Goal: Transaction & Acquisition: Book appointment/travel/reservation

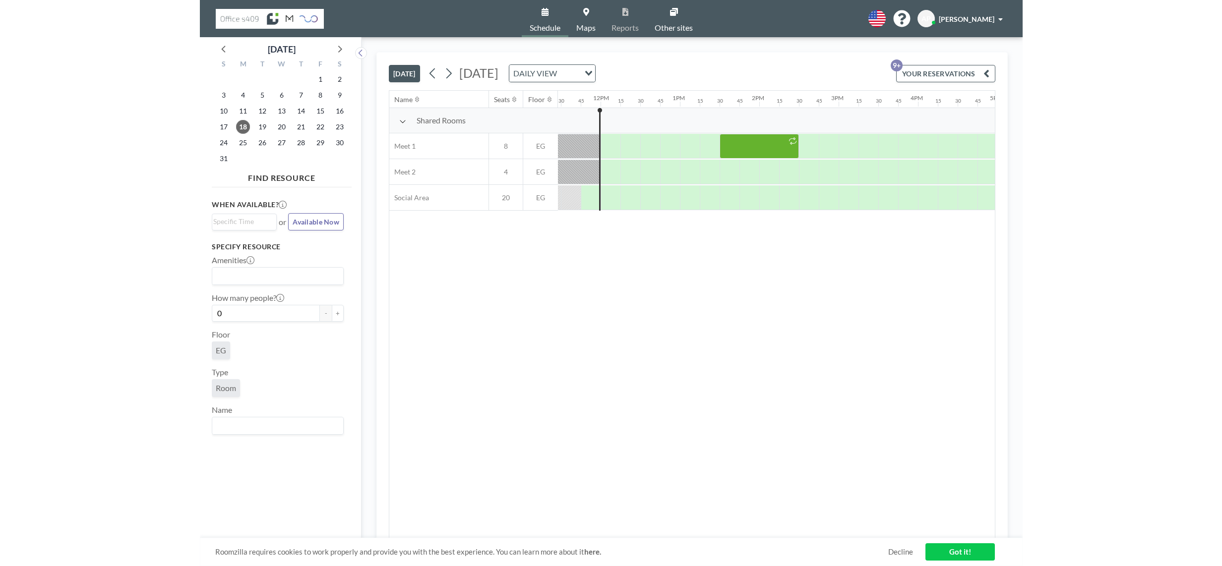
scroll to position [0, 913]
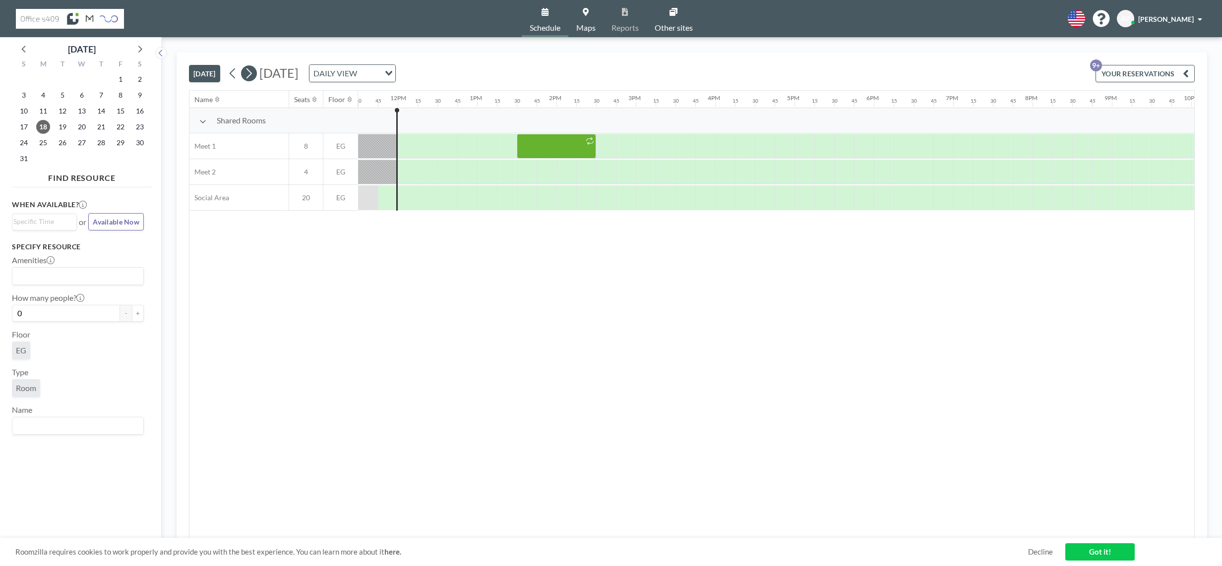
click at [248, 75] on icon at bounding box center [248, 73] width 9 height 15
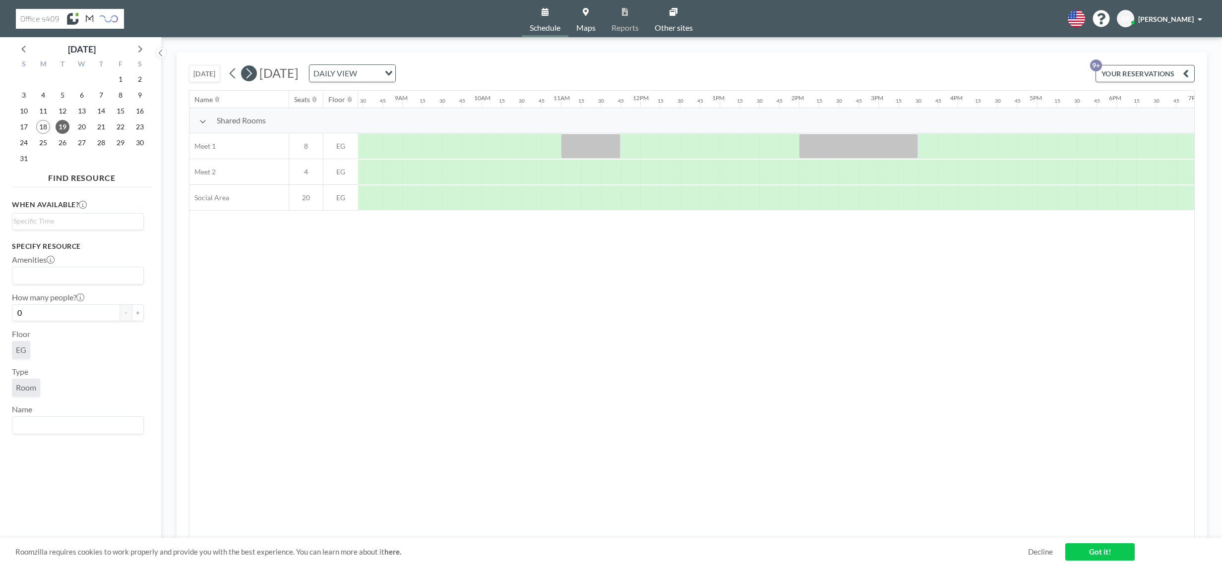
click at [248, 75] on icon at bounding box center [248, 73] width 9 height 15
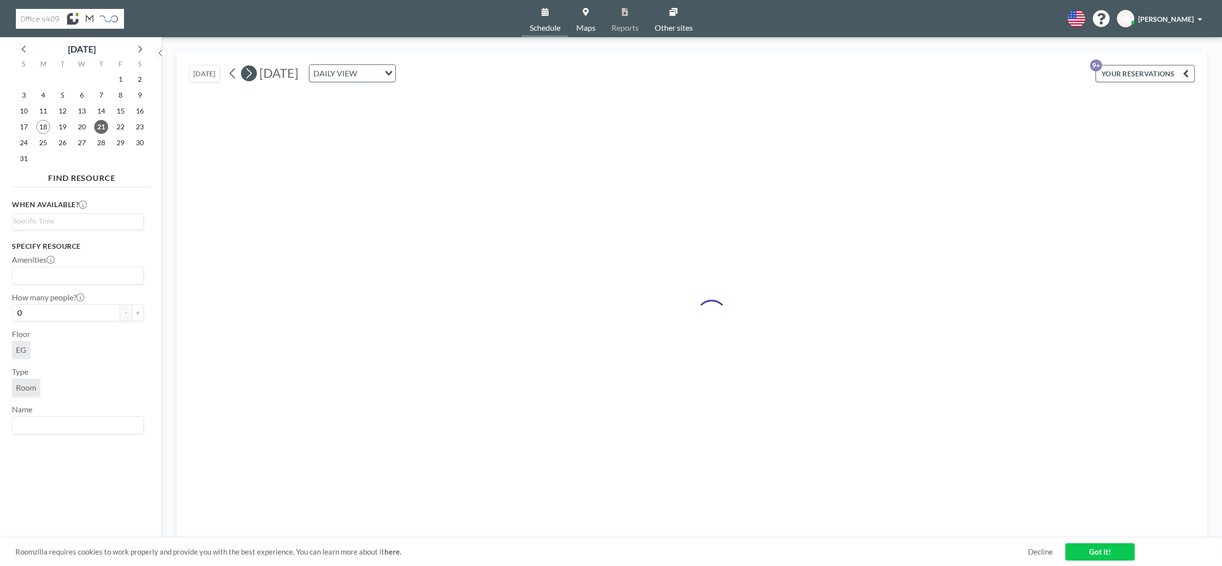
click at [248, 75] on icon at bounding box center [248, 73] width 9 height 15
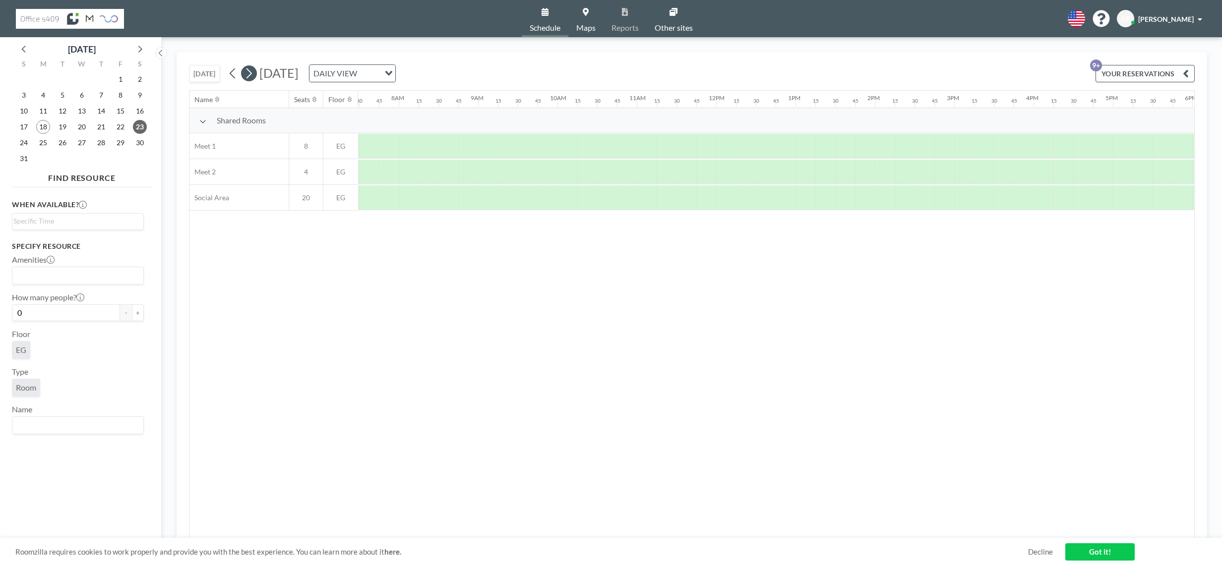
scroll to position [0, 613]
click at [248, 75] on icon at bounding box center [248, 73] width 9 height 15
click at [247, 75] on icon at bounding box center [248, 73] width 9 height 15
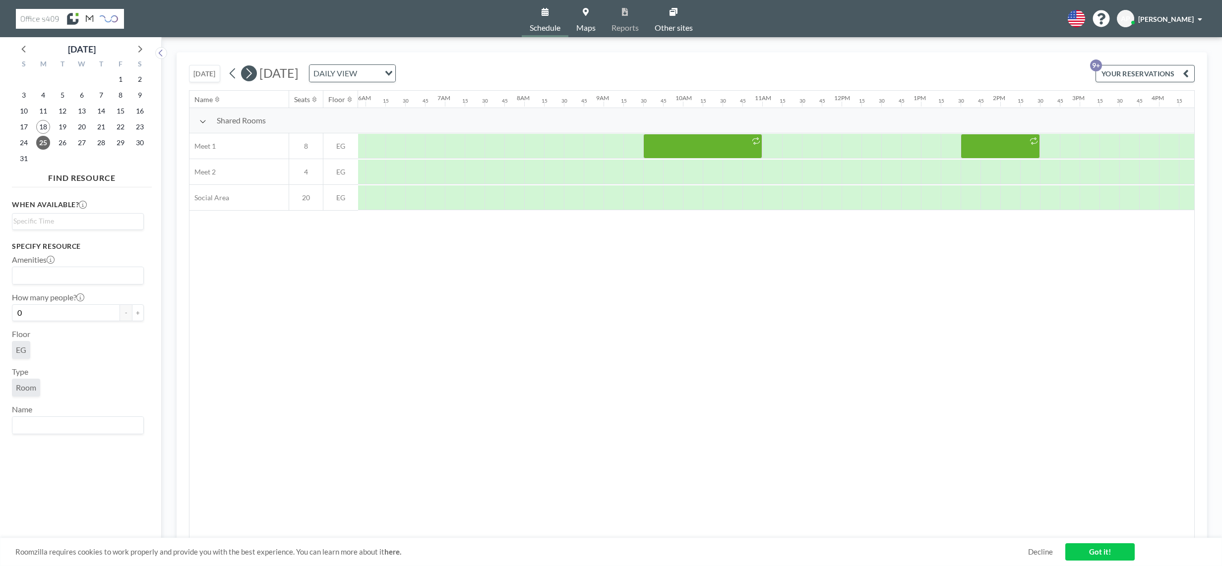
click at [247, 75] on icon at bounding box center [248, 73] width 9 height 15
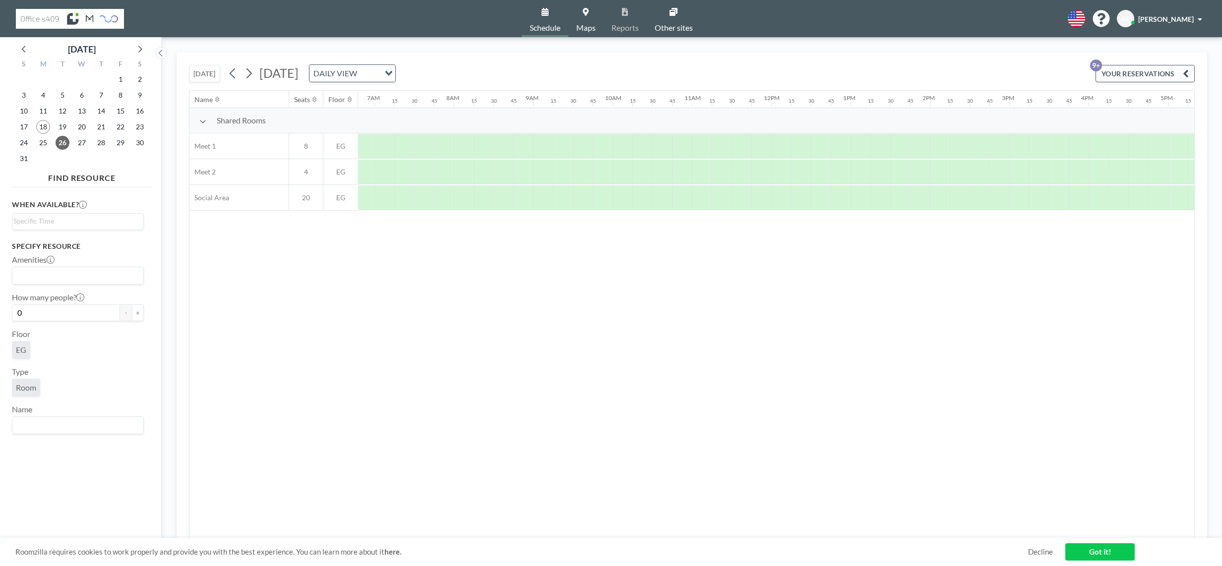
click at [226, 76] on div "[DATE] [DATE] DAILY VIEW Loading..." at bounding box center [292, 73] width 207 height 18
click at [228, 76] on div "[DATE] DAILY VIEW Loading..." at bounding box center [310, 73] width 171 height 18
click at [238, 75] on icon at bounding box center [232, 73] width 9 height 15
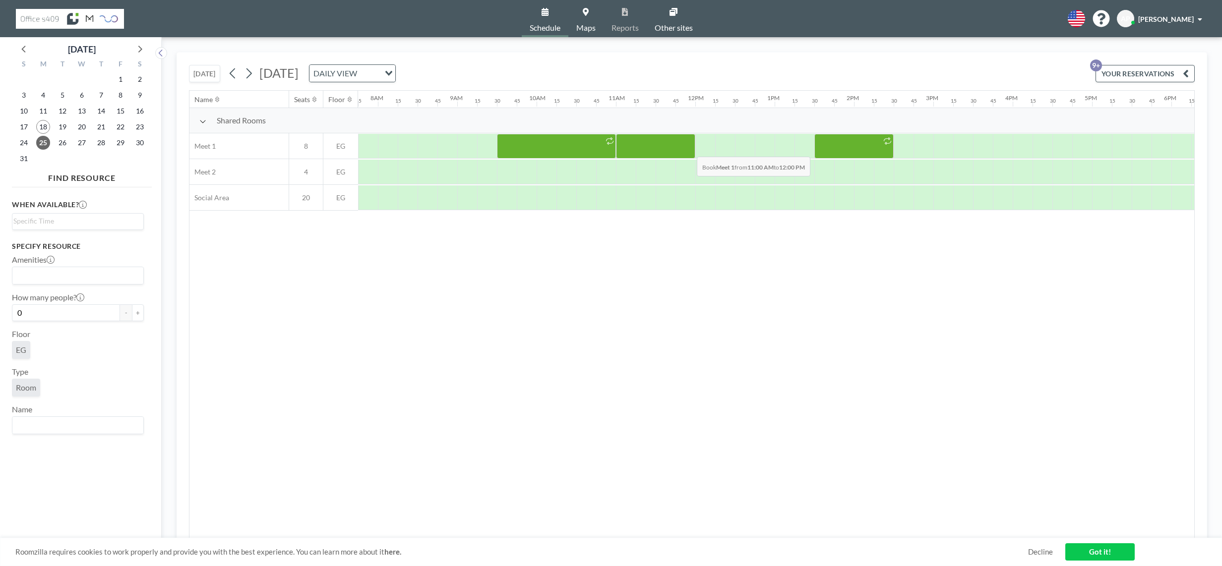
drag, startPoint x: 635, startPoint y: 145, endPoint x: 689, endPoint y: 149, distance: 53.7
click at [689, 149] on div at bounding box center [655, 146] width 79 height 25
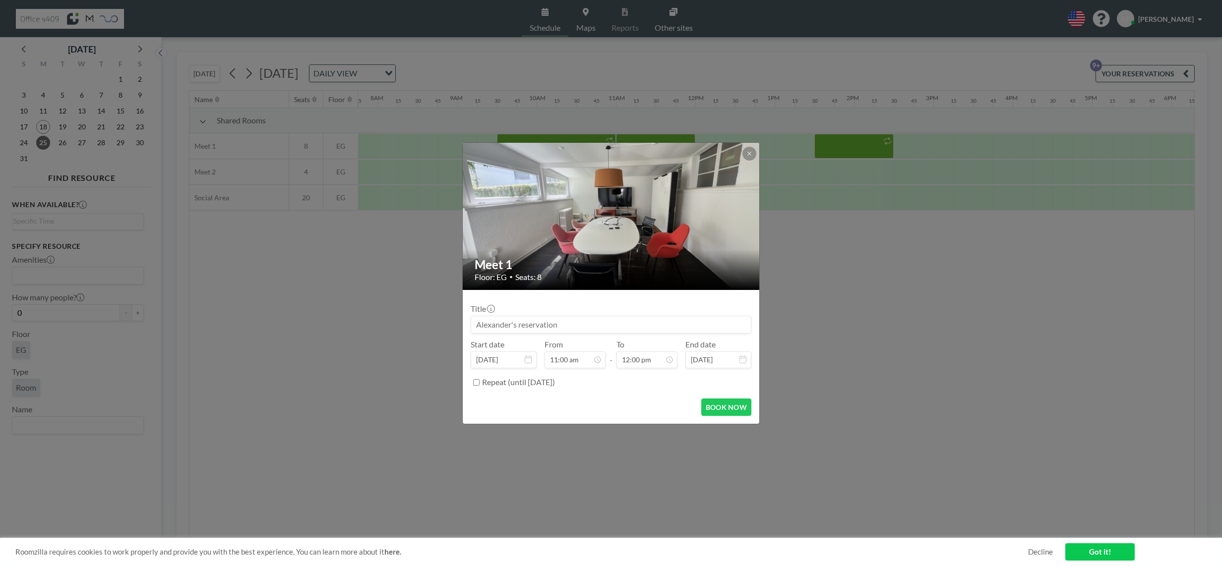
click at [556, 324] on input at bounding box center [611, 324] width 280 height 17
type input "SK - AP"
click at [482, 383] on div "Repeat (until [DATE])" at bounding box center [611, 382] width 281 height 16
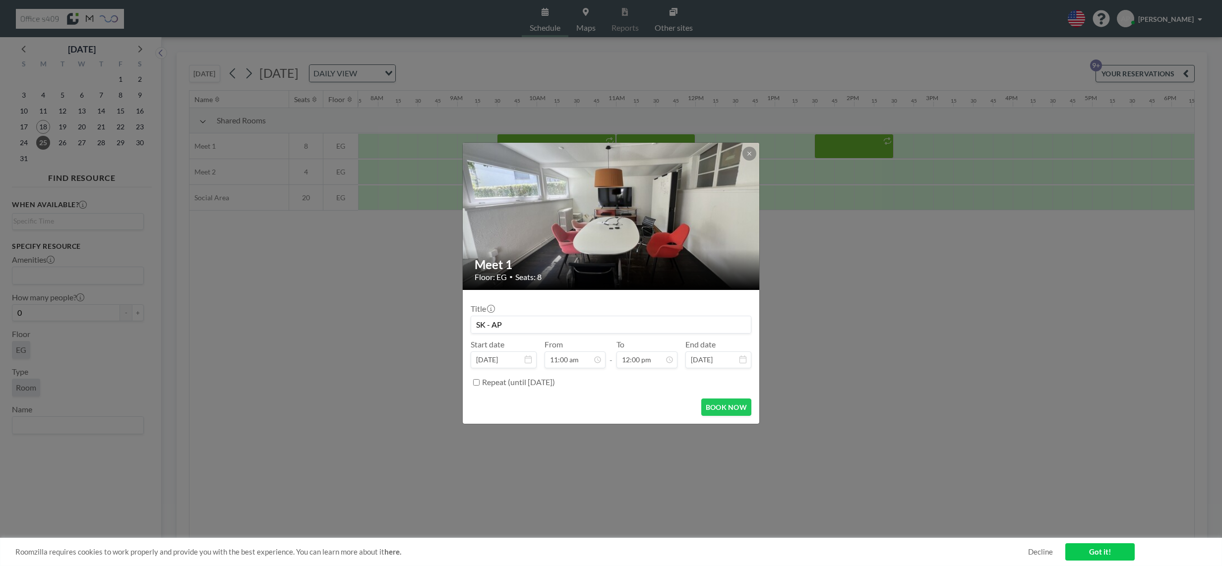
click at [479, 383] on input "Repeat (until [DATE])" at bounding box center [476, 382] width 6 height 6
checkbox input "true"
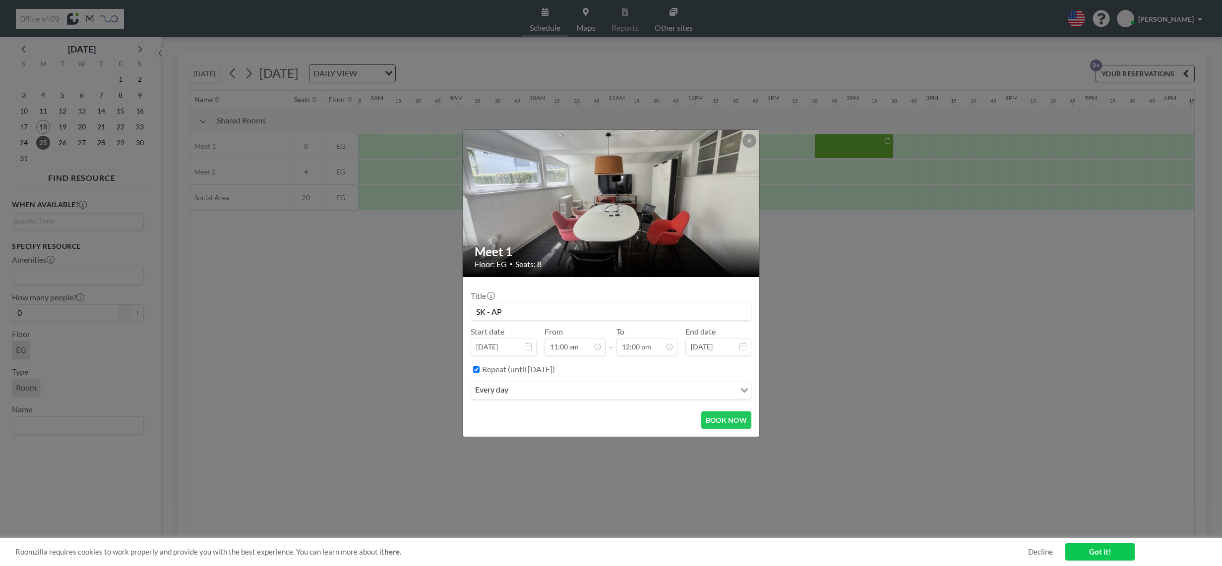
click at [615, 387] on input "Search for option" at bounding box center [622, 390] width 223 height 13
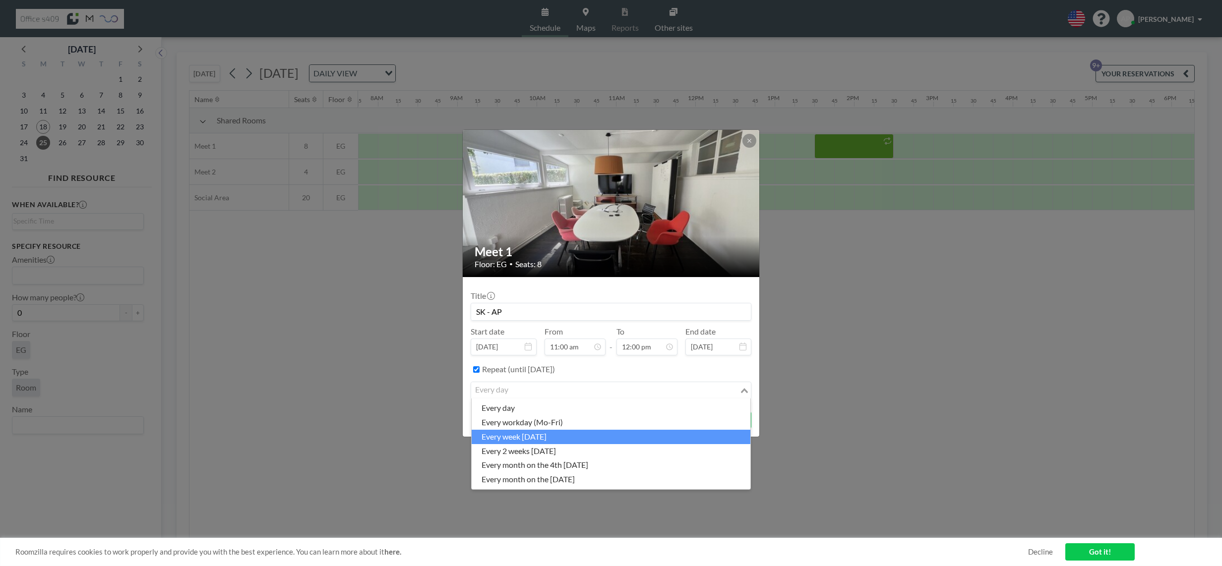
click at [611, 436] on li "every week [DATE]" at bounding box center [611, 437] width 279 height 14
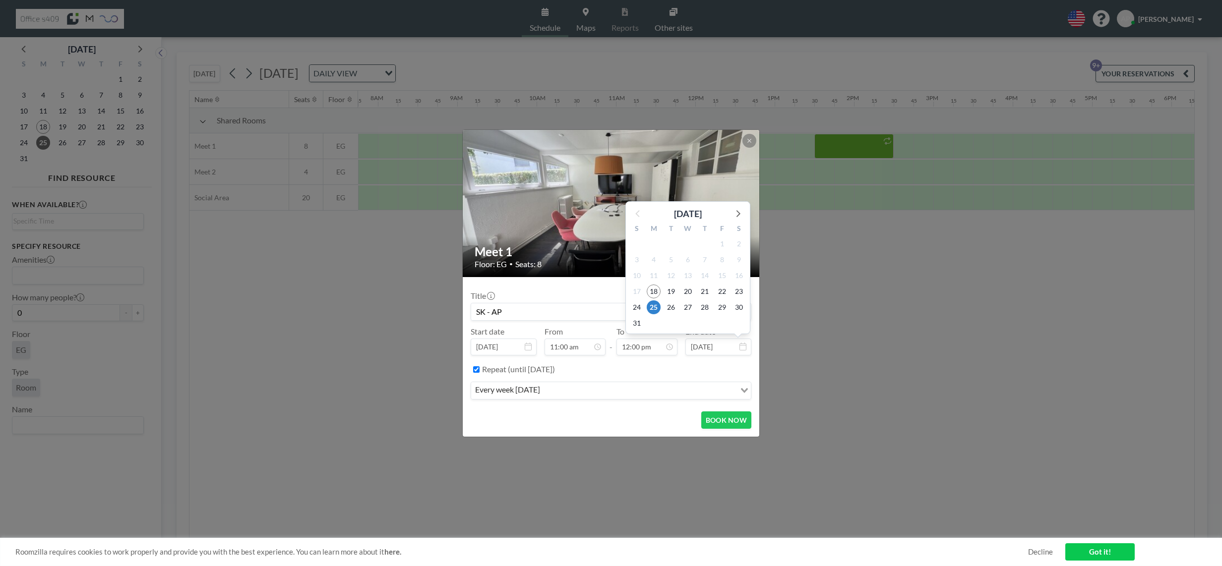
click at [746, 346] on input "[DATE]" at bounding box center [718, 347] width 66 height 17
click at [719, 344] on input "[DATE]" at bounding box center [718, 347] width 66 height 17
click at [738, 214] on icon at bounding box center [737, 213] width 13 height 13
click at [738, 214] on img at bounding box center [612, 203] width 298 height 223
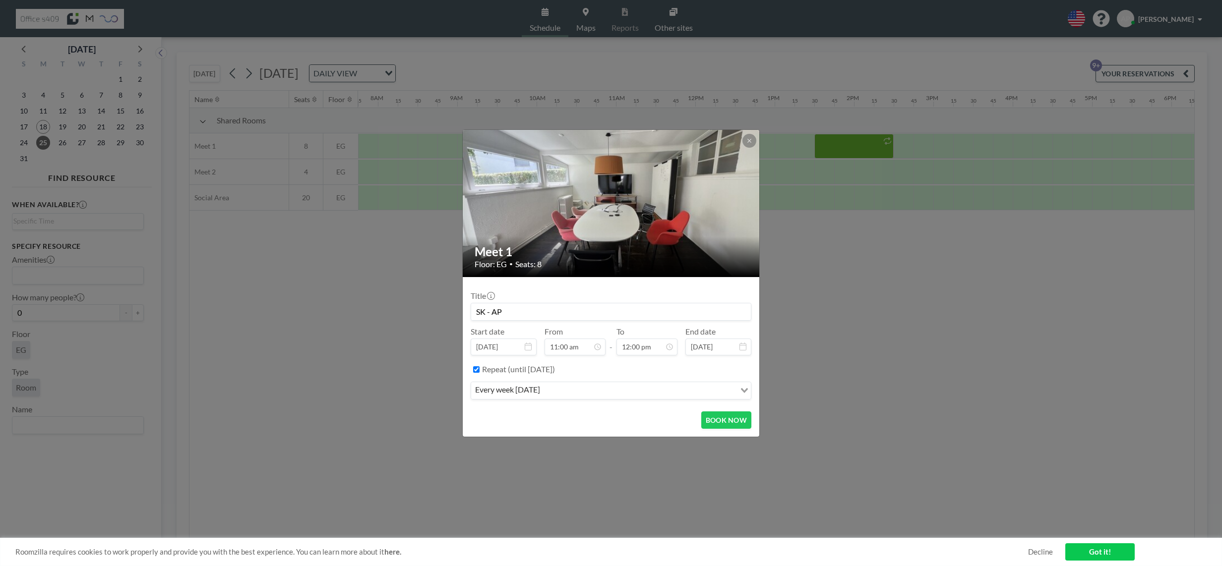
click at [738, 214] on img at bounding box center [612, 203] width 298 height 223
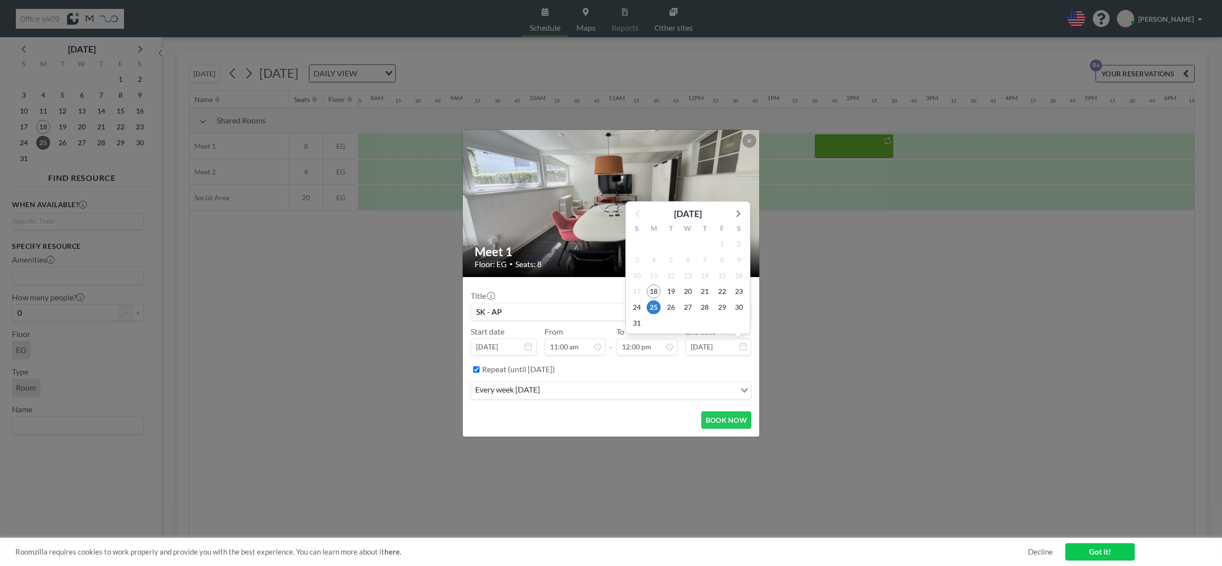
click at [718, 350] on input "[DATE]" at bounding box center [718, 347] width 66 height 17
click at [721, 349] on input "[DATE]" at bounding box center [718, 347] width 66 height 17
click at [732, 348] on input "[DATE]" at bounding box center [718, 347] width 66 height 17
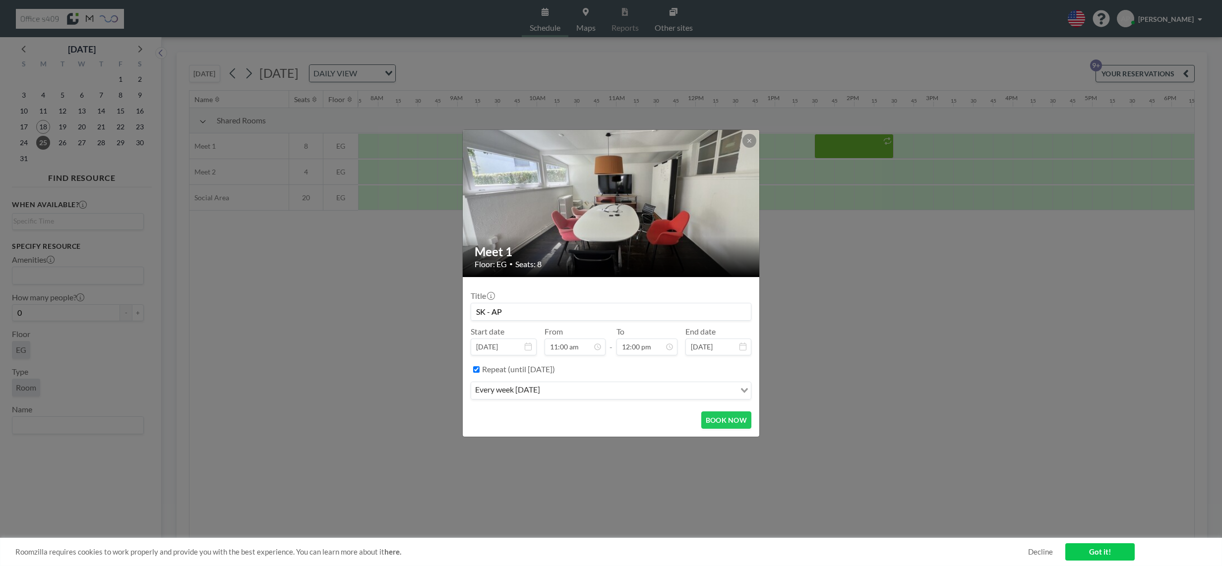
click at [730, 367] on div "Repeat (until [DATE])" at bounding box center [616, 370] width 269 height 16
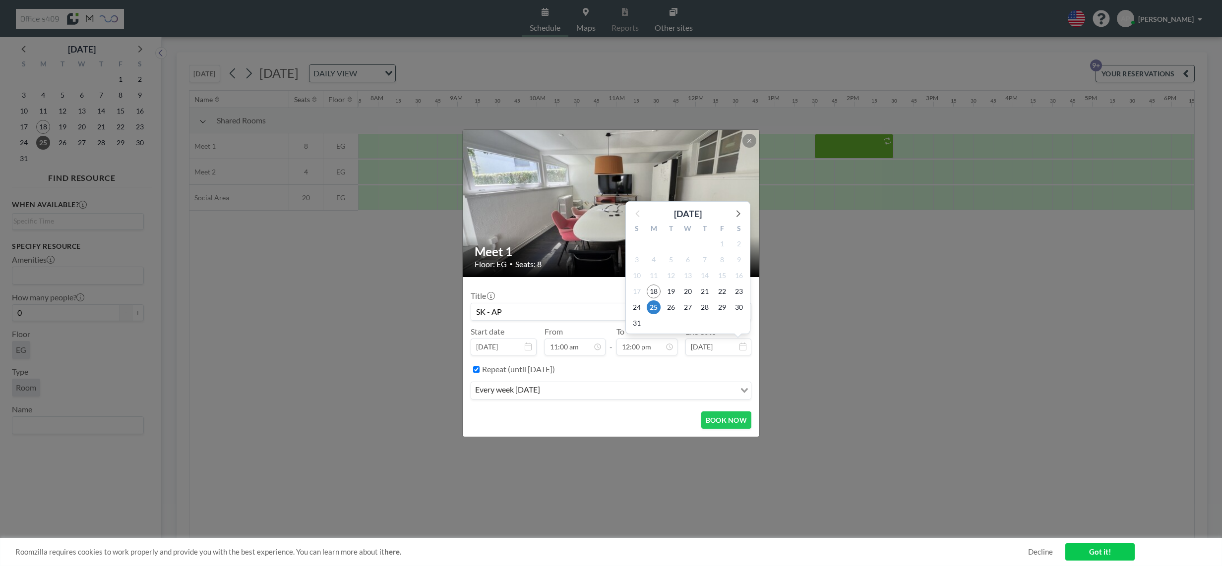
drag, startPoint x: 734, startPoint y: 425, endPoint x: 734, endPoint y: 354, distance: 70.9
click at [734, 354] on form "Title SK - AP Start date [DATE] From 11:00 am - To 12:00 pm End date [DATE] [DA…" at bounding box center [611, 357] width 297 height 160
click at [731, 347] on input "[DATE]" at bounding box center [718, 347] width 66 height 17
click at [730, 348] on input "[DATE]" at bounding box center [718, 347] width 66 height 17
click at [736, 212] on icon at bounding box center [737, 213] width 13 height 13
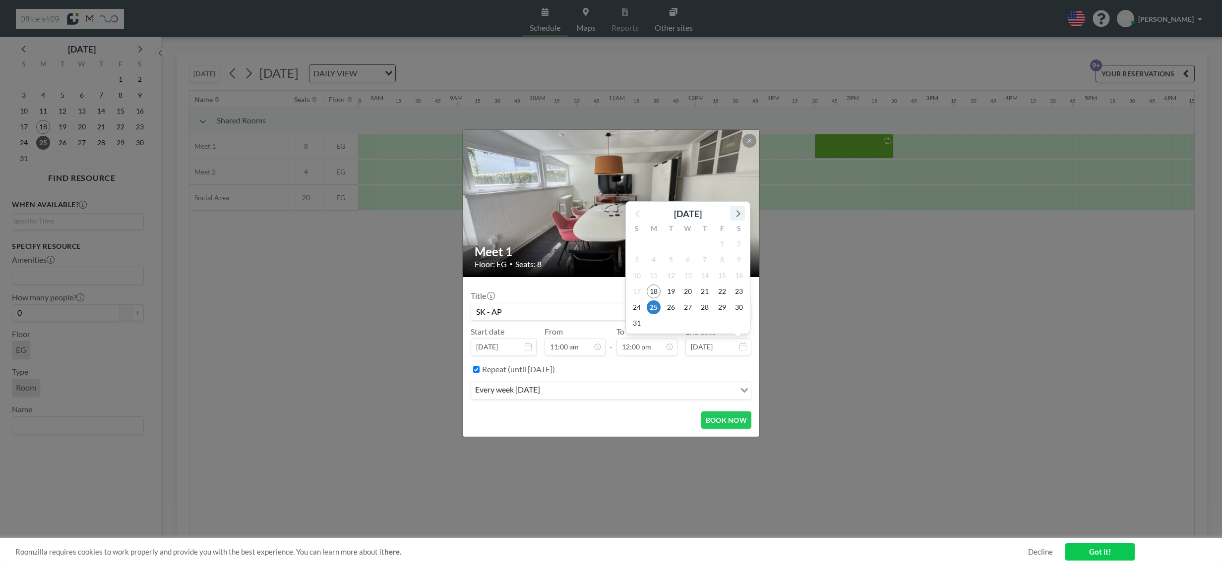
click at [736, 212] on img at bounding box center [612, 203] width 298 height 223
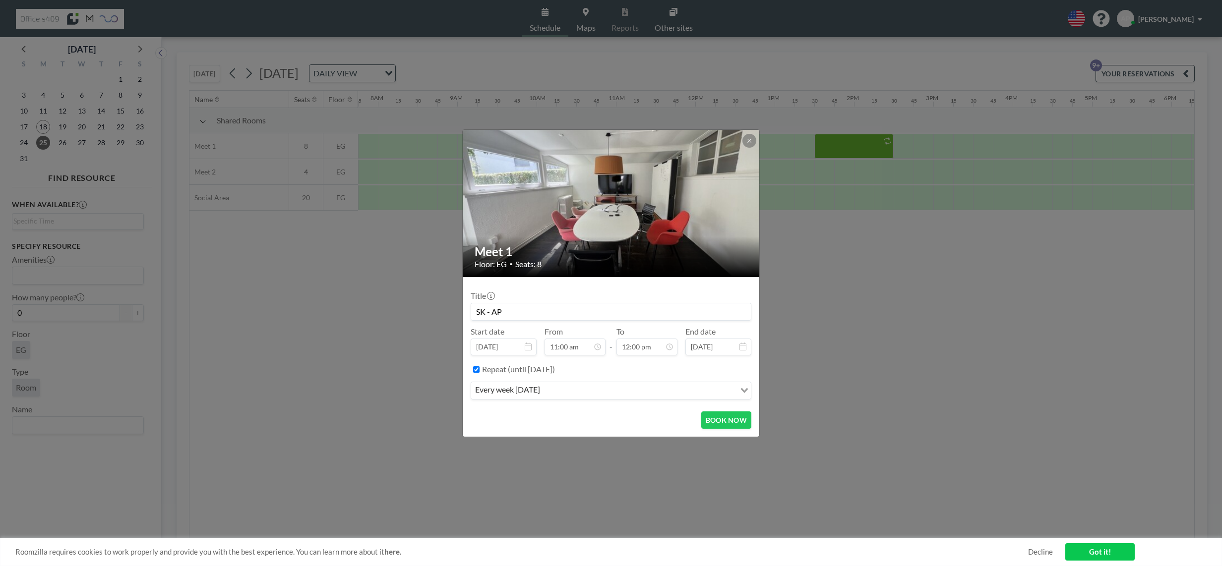
click at [736, 212] on img at bounding box center [612, 203] width 298 height 223
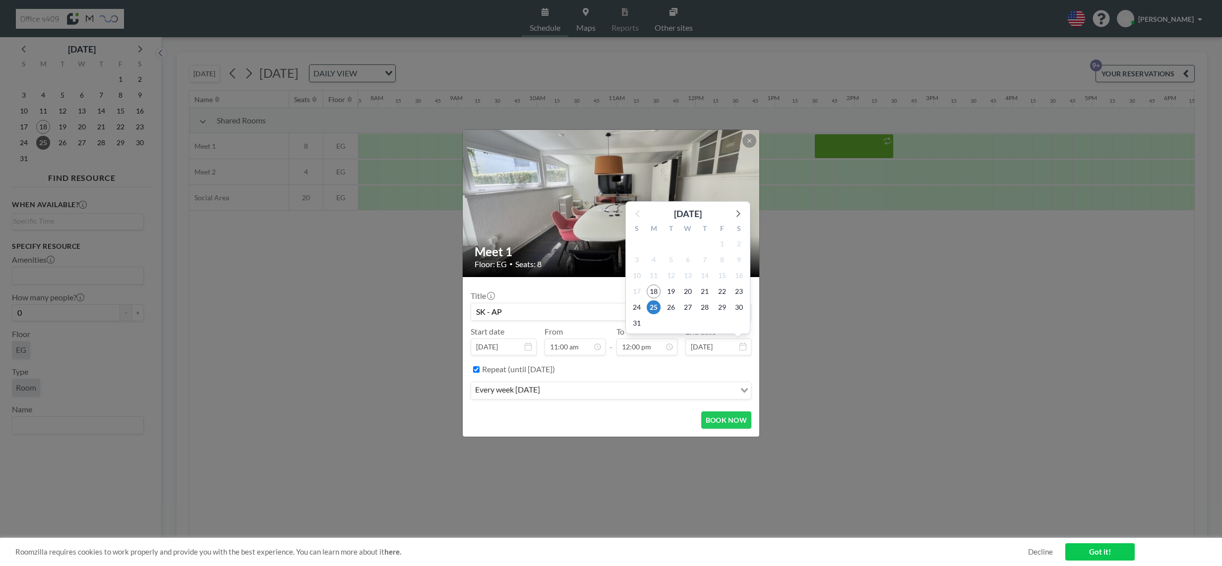
click at [731, 348] on input "[DATE]" at bounding box center [718, 347] width 66 height 17
click at [736, 214] on icon at bounding box center [737, 213] width 13 height 13
click at [736, 229] on icon at bounding box center [737, 229] width 13 height 13
click at [737, 233] on icon at bounding box center [738, 229] width 4 height 7
click at [740, 223] on div "S M T W T F S 26 27 28 29 30 31 1 2 3 4 5 6 7 8 9 10 11 12 13 14 15 16 17 18 19…" at bounding box center [688, 277] width 124 height 113
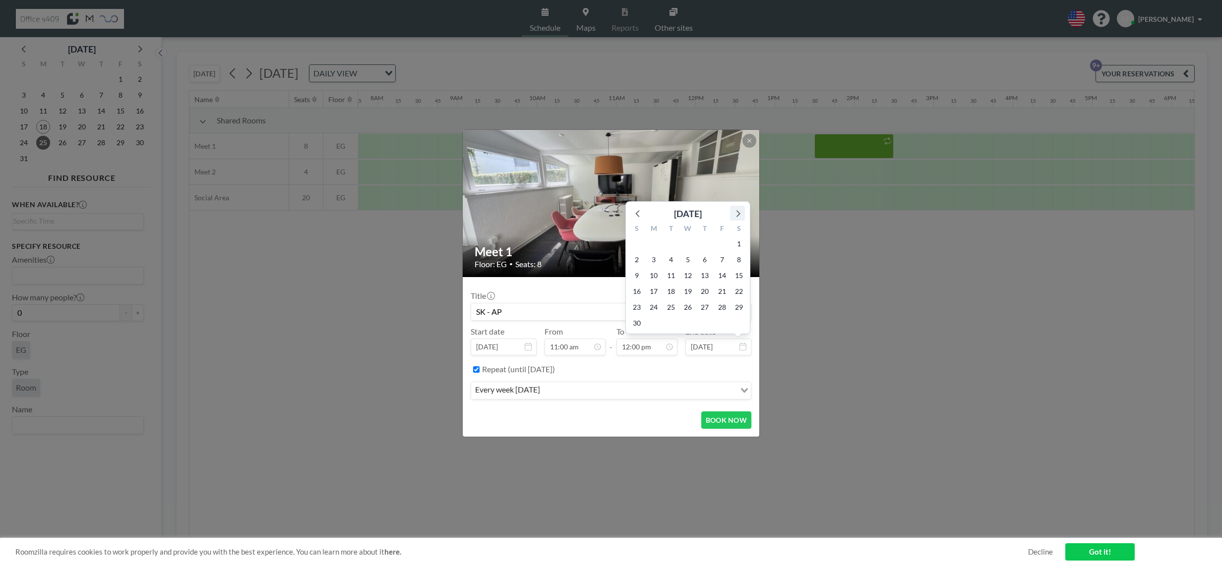
click at [737, 216] on icon at bounding box center [738, 213] width 4 height 7
click at [740, 235] on icon at bounding box center [737, 229] width 13 height 13
click at [738, 228] on icon at bounding box center [737, 229] width 13 height 13
click at [738, 244] on div "[DATE]" at bounding box center [688, 243] width 124 height 19
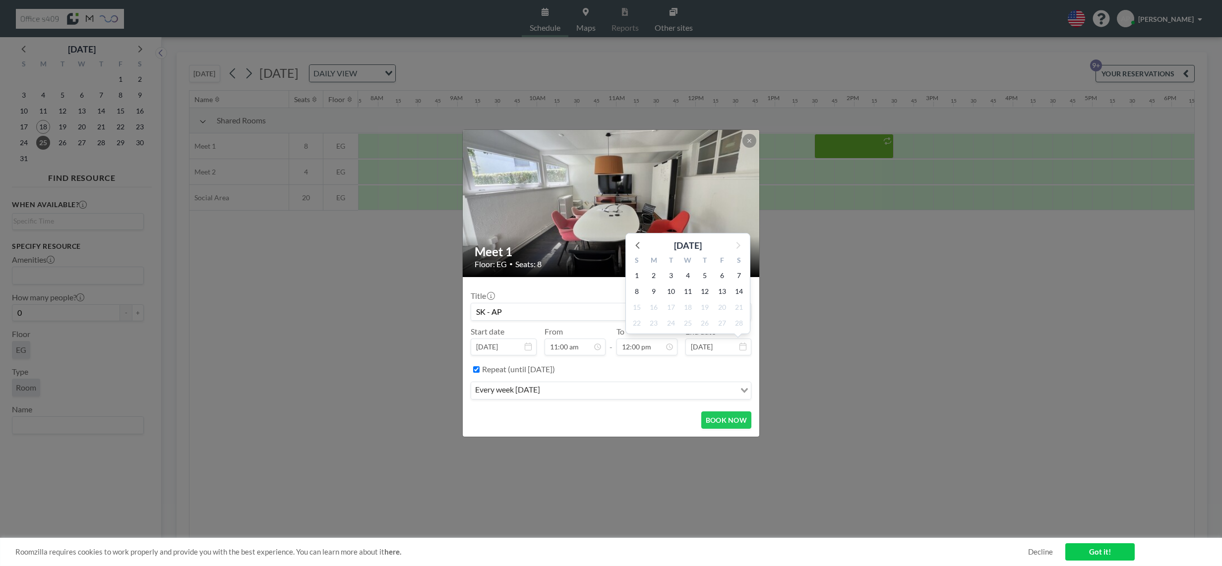
click at [738, 244] on div "[DATE]" at bounding box center [688, 243] width 124 height 19
click at [738, 246] on div "[DATE]" at bounding box center [688, 243] width 124 height 19
click at [738, 296] on span "14" at bounding box center [739, 292] width 14 height 14
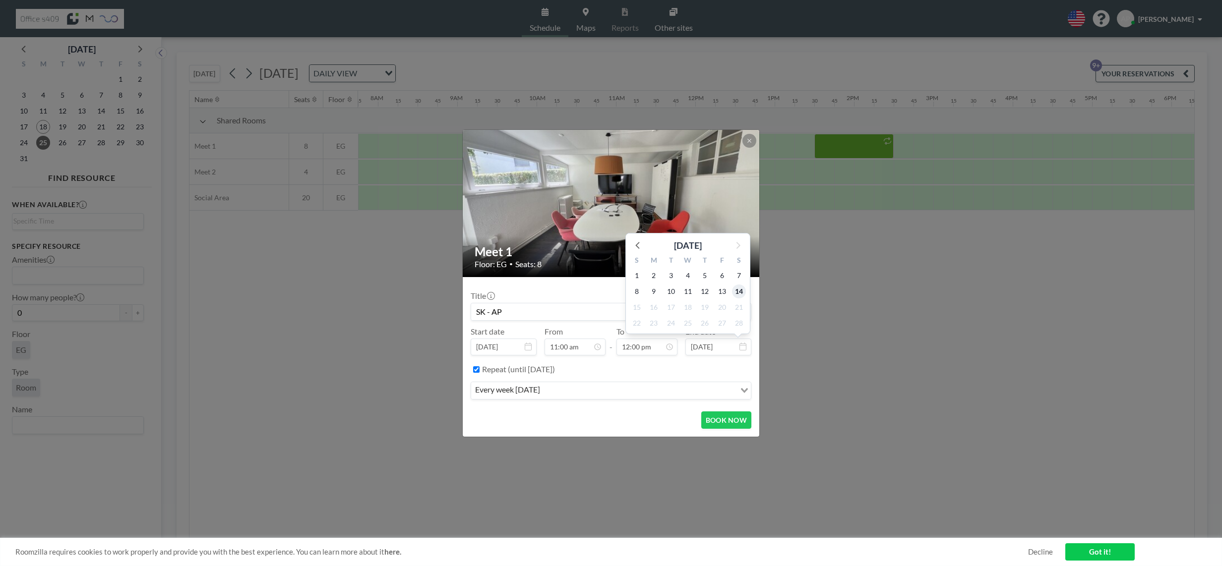
type input "[DATE]"
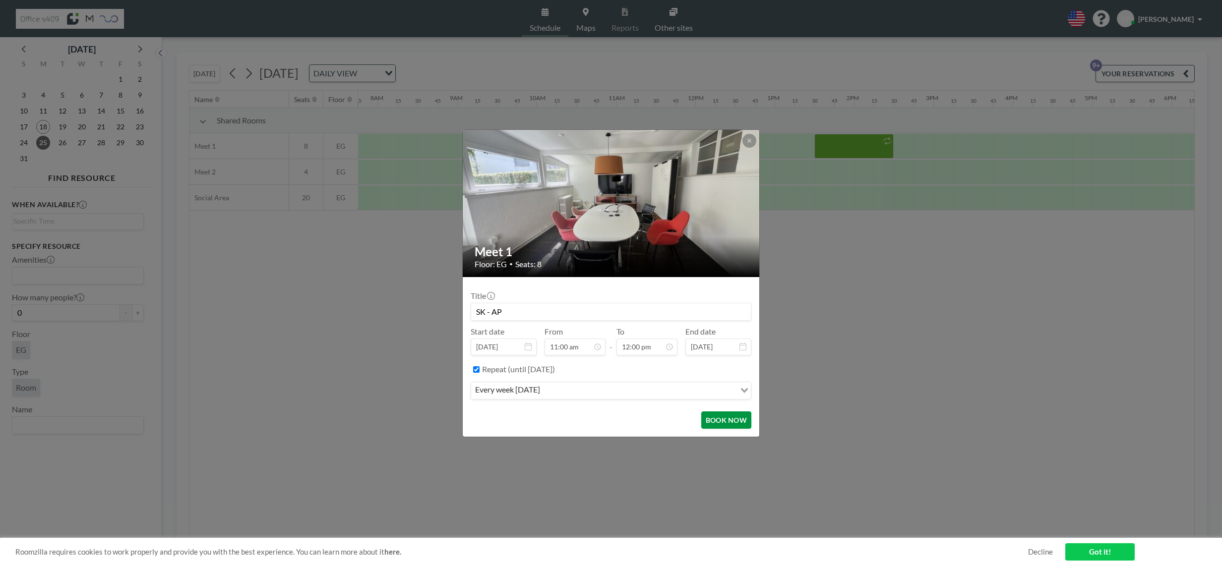
click at [722, 424] on button "BOOK NOW" at bounding box center [726, 420] width 50 height 17
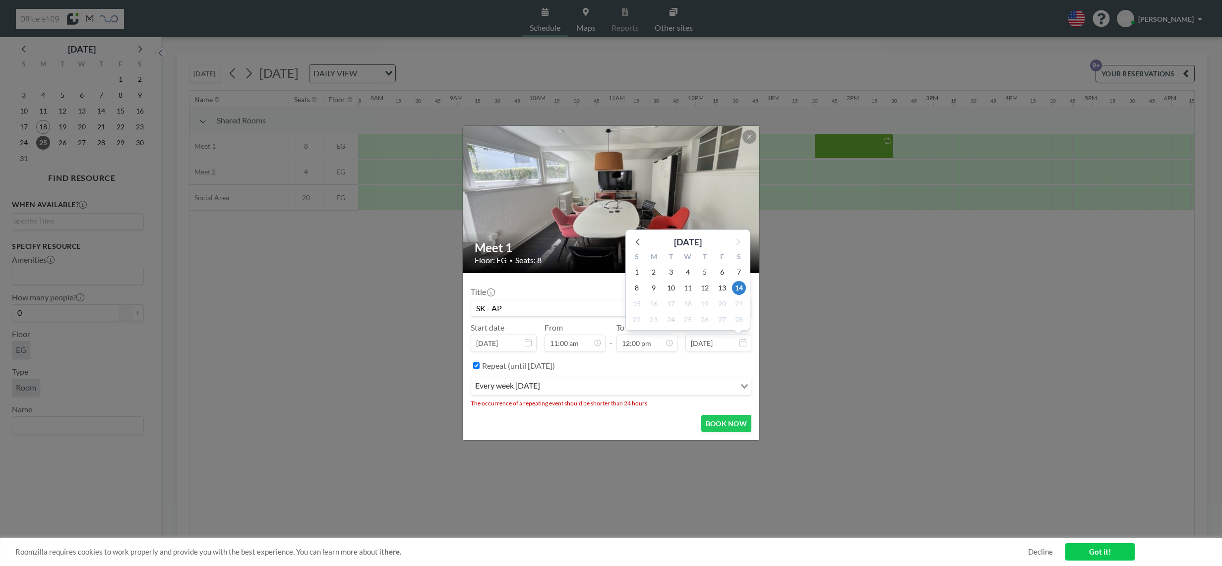
click at [488, 317] on div "Title SK - AP Start date [DATE] From 11:00 am - To 12:00 pm End date [DATE] [DA…" at bounding box center [611, 340] width 281 height 119
click at [487, 307] on input "SK - AP" at bounding box center [611, 308] width 280 height 17
click at [745, 132] on div at bounding box center [749, 137] width 14 height 14
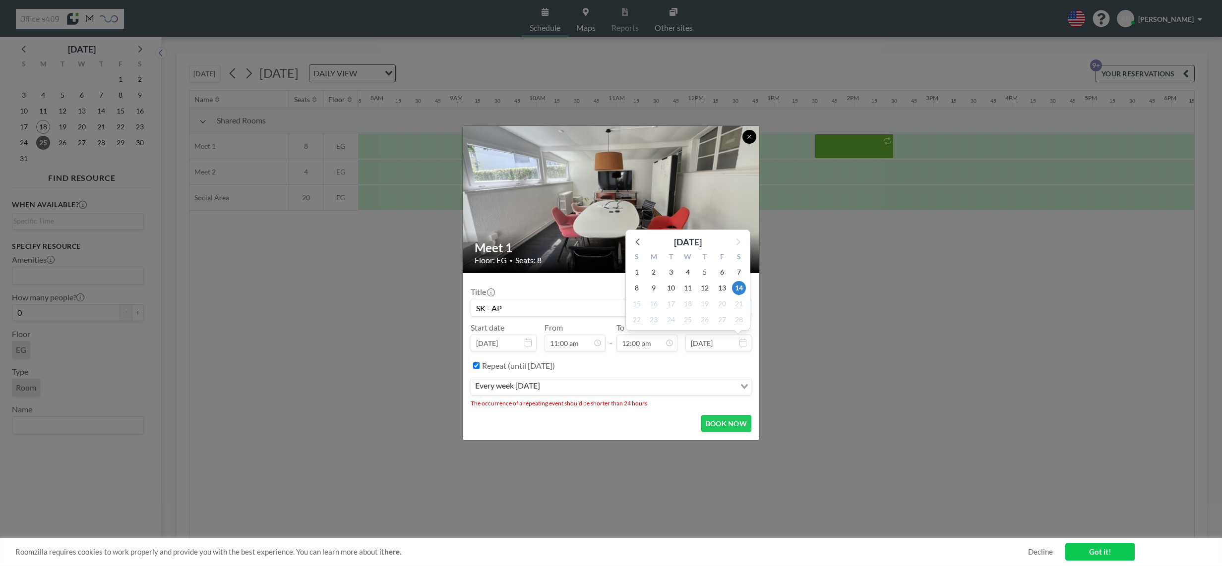
click at [747, 133] on button at bounding box center [749, 137] width 14 height 14
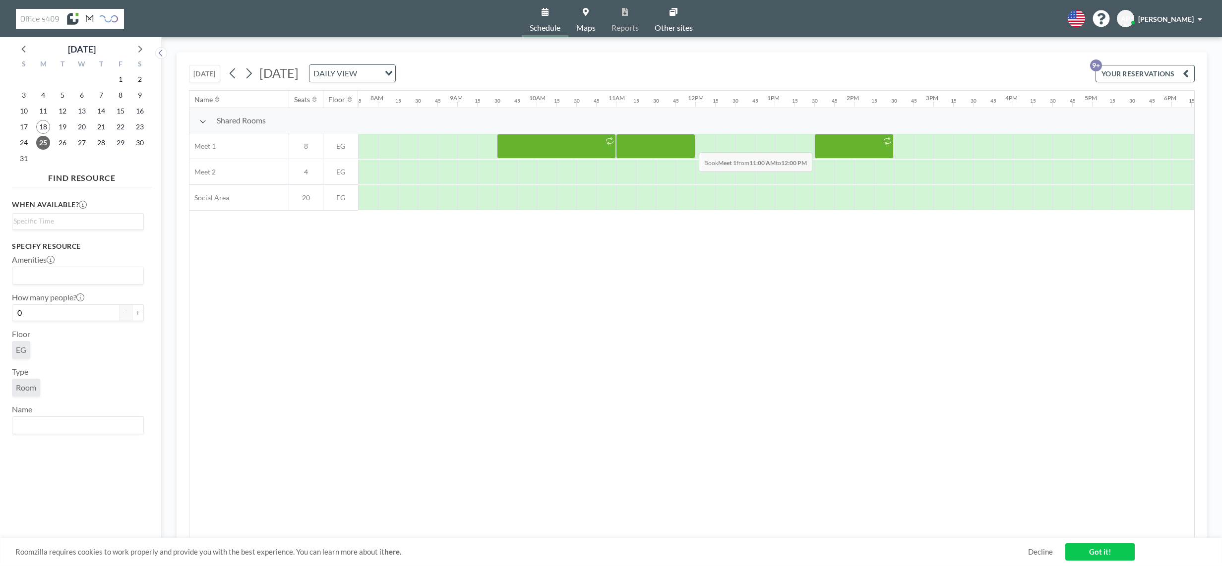
drag, startPoint x: 635, startPoint y: 136, endPoint x: 691, endPoint y: 145, distance: 56.7
click at [691, 145] on div at bounding box center [655, 146] width 79 height 25
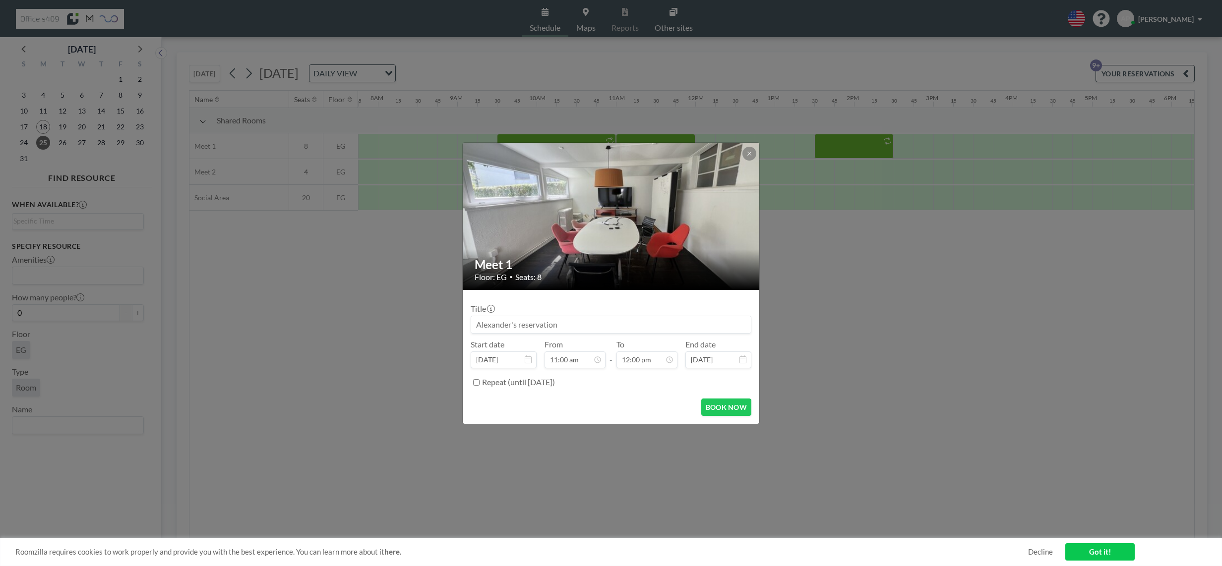
click at [486, 382] on label "Repeat (until [DATE])" at bounding box center [518, 382] width 73 height 10
click at [480, 382] on input "Repeat (until [DATE])" at bounding box center [476, 382] width 6 height 6
checkbox input "true"
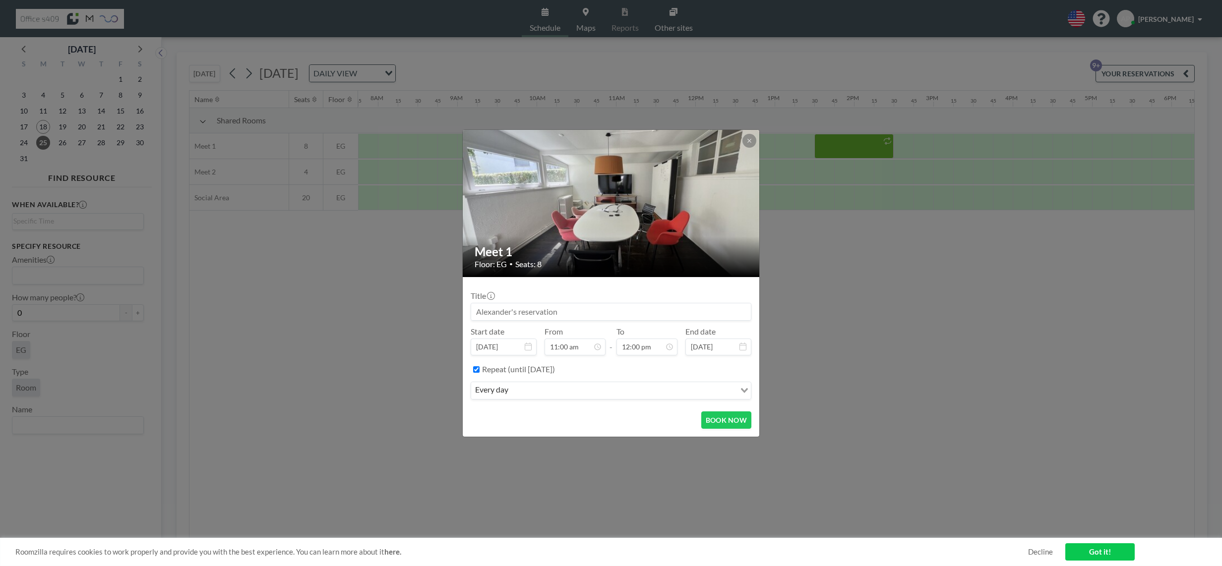
click at [616, 309] on input at bounding box center [611, 312] width 280 height 17
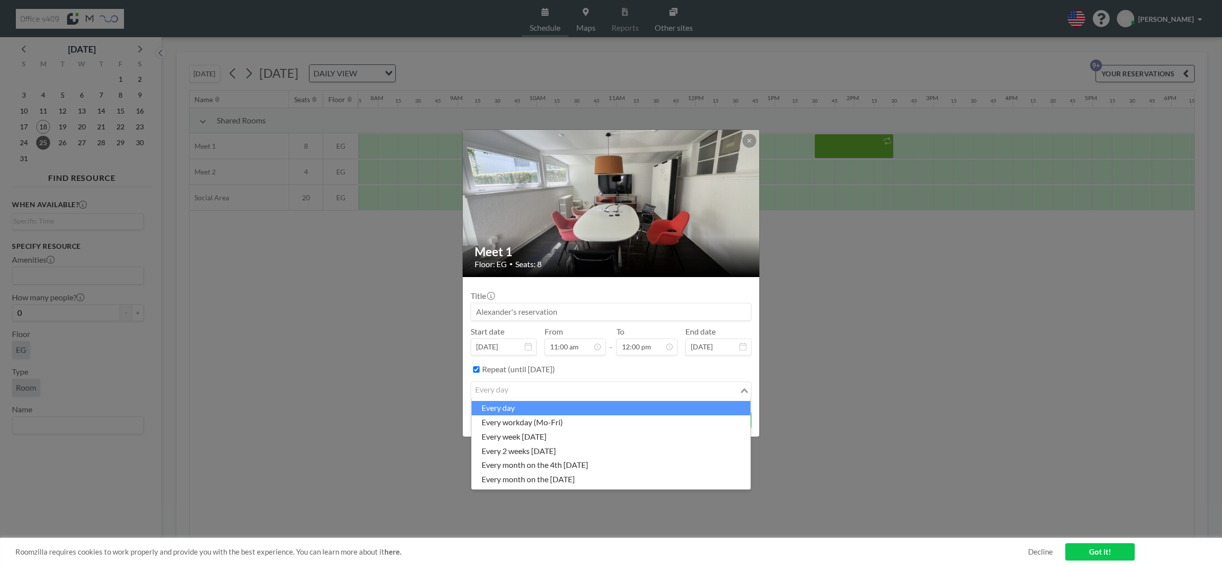
click at [513, 393] on input "Search for option" at bounding box center [605, 390] width 266 height 13
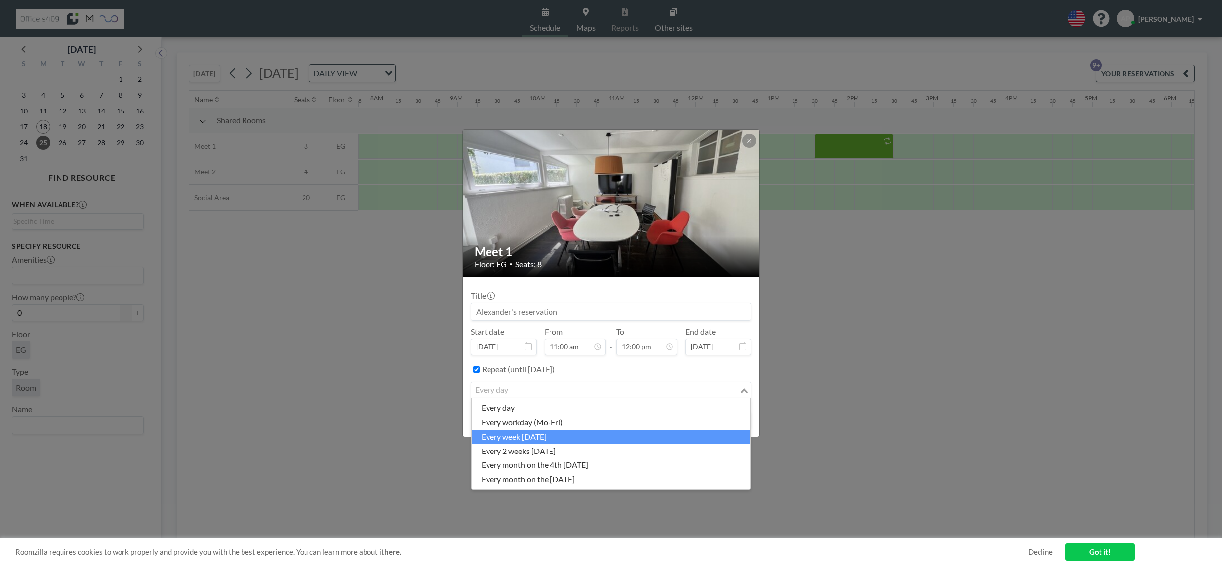
click at [597, 437] on li "every week [DATE]" at bounding box center [611, 437] width 279 height 14
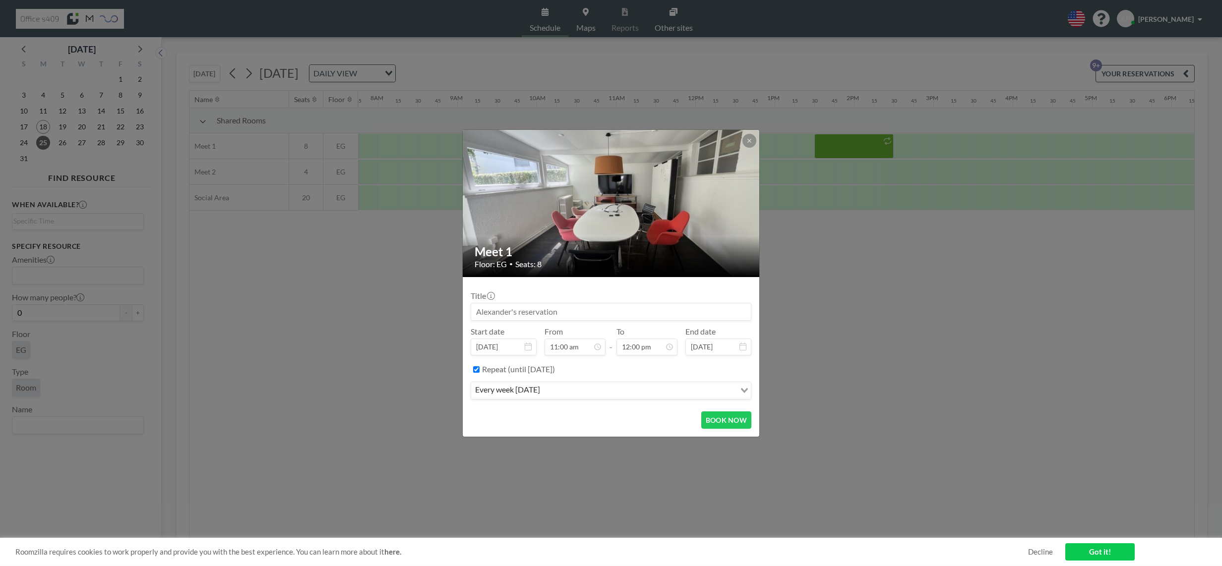
scroll to position [848, 0]
click at [543, 314] on input at bounding box center [611, 312] width 280 height 17
type input "SK - AP"
click at [555, 371] on label "Repeat (until [DATE])" at bounding box center [518, 370] width 73 height 10
click at [480, 371] on input "Repeat (until [DATE])" at bounding box center [476, 369] width 6 height 6
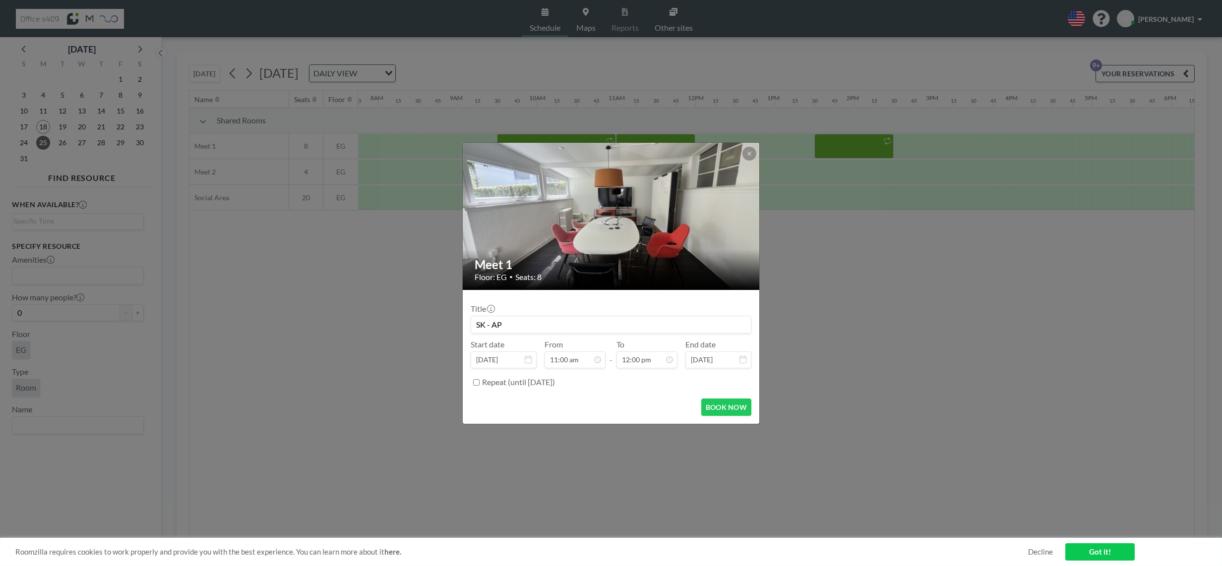
click at [534, 385] on label "Repeat (until [DATE])" at bounding box center [518, 382] width 73 height 10
click at [480, 385] on input "Repeat (until [DATE])" at bounding box center [476, 382] width 6 height 6
checkbox input "true"
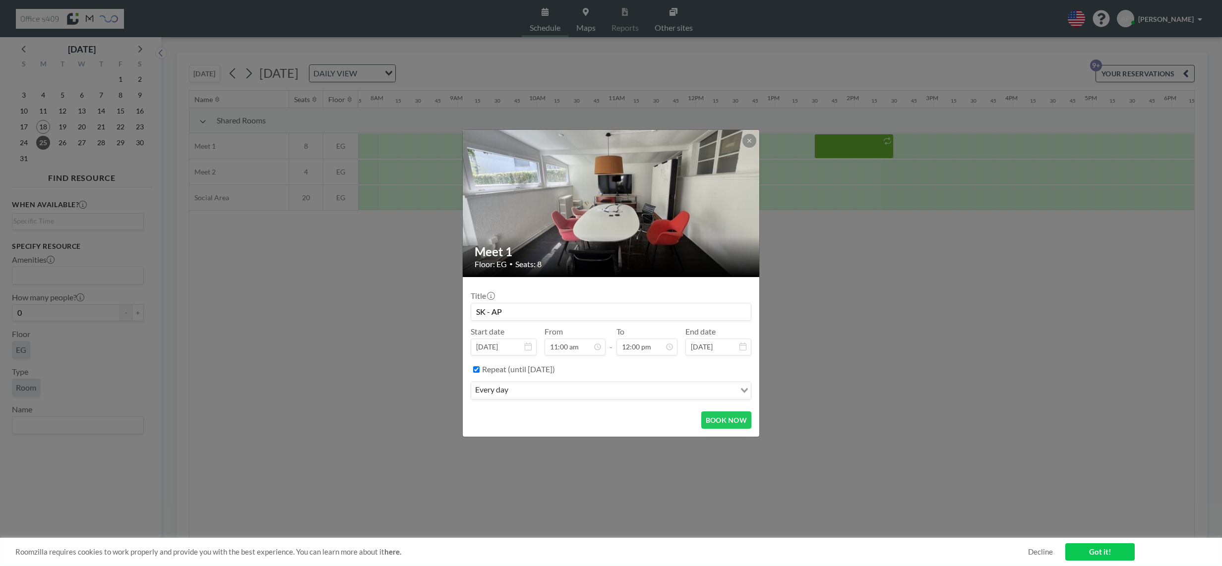
click at [564, 387] on input "Search for option" at bounding box center [622, 390] width 223 height 13
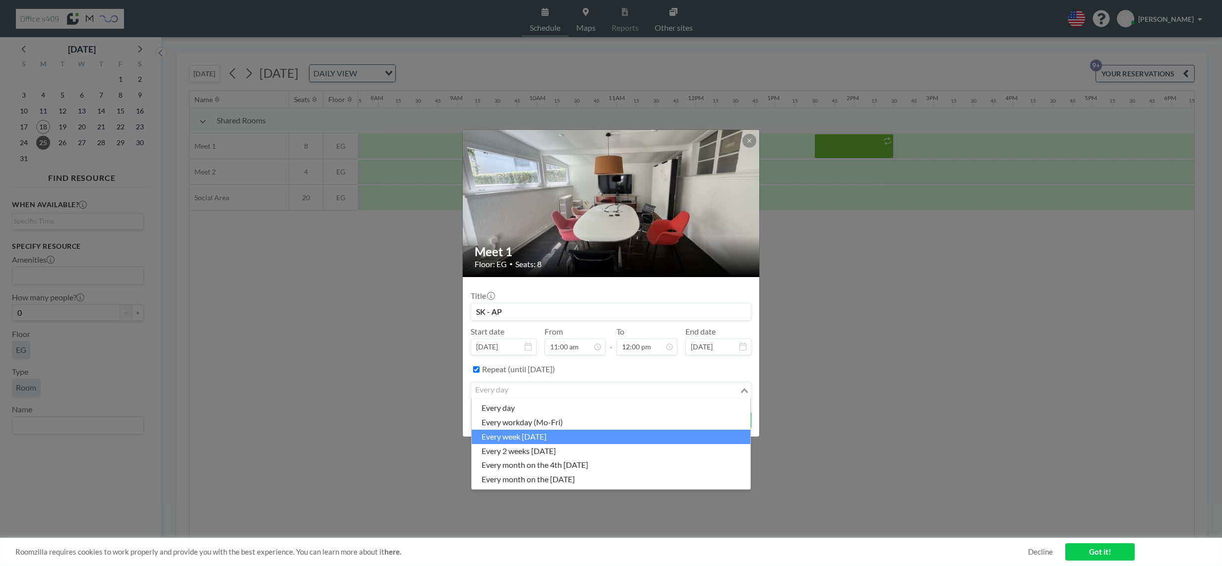
click at [576, 435] on li "every week [DATE]" at bounding box center [611, 437] width 279 height 14
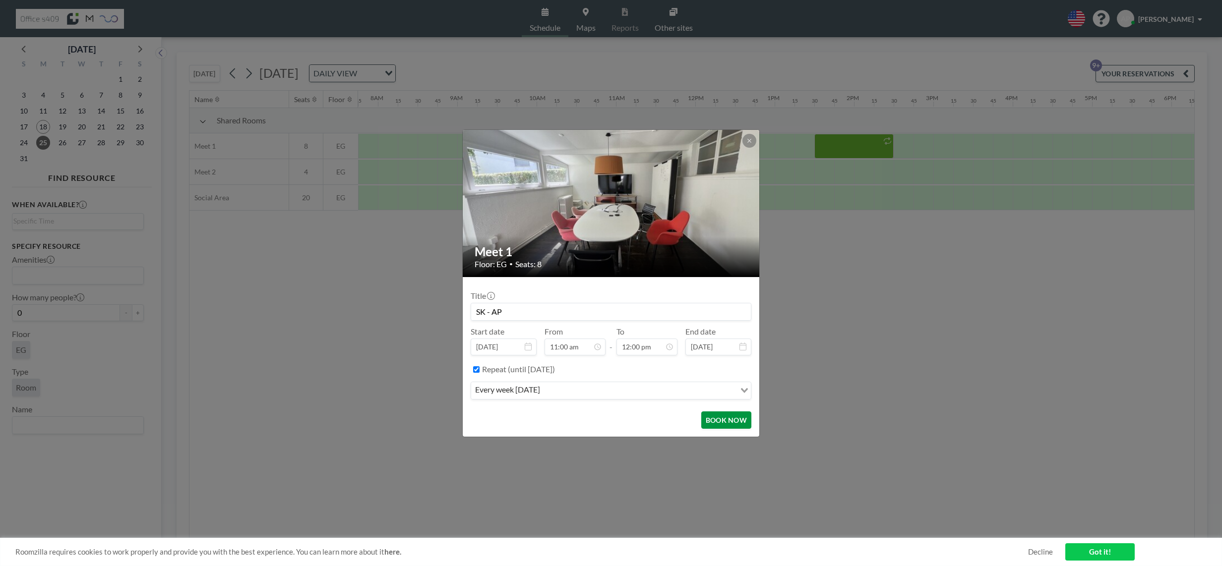
click at [728, 415] on button "BOOK NOW" at bounding box center [726, 420] width 50 height 17
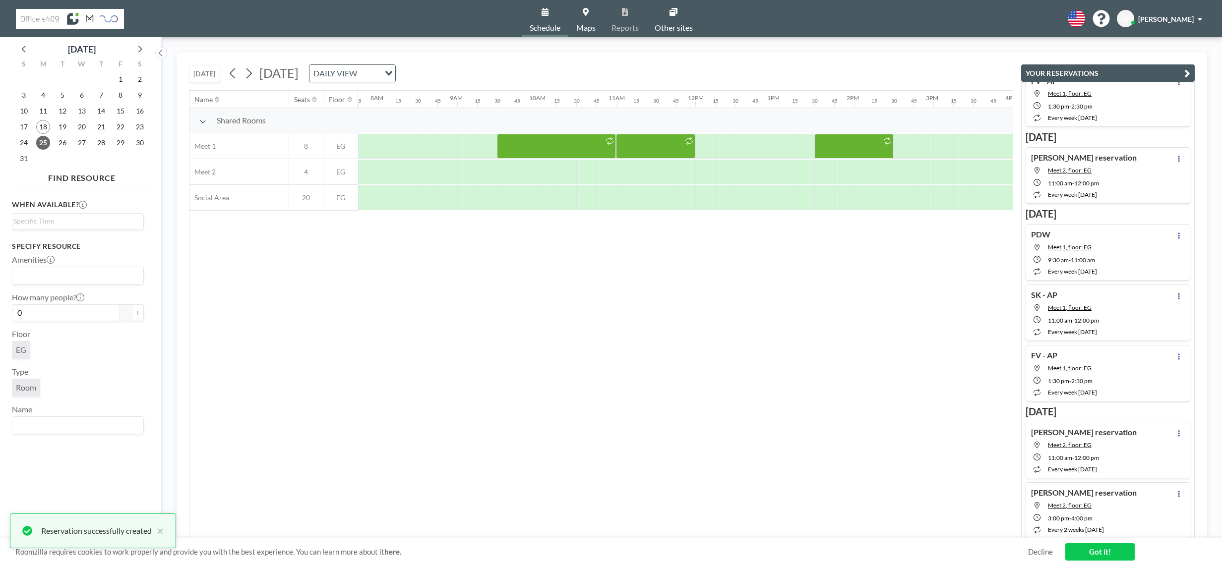
scroll to position [29, 0]
click at [240, 74] on button at bounding box center [233, 73] width 16 height 16
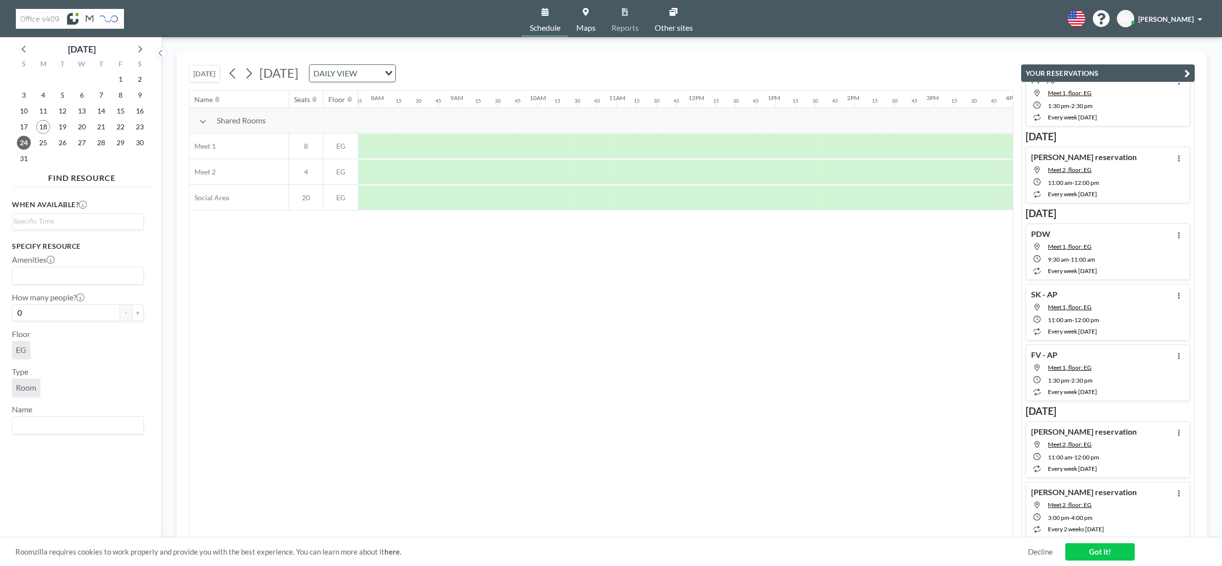
scroll to position [0, 615]
